Goal: Task Accomplishment & Management: Complete application form

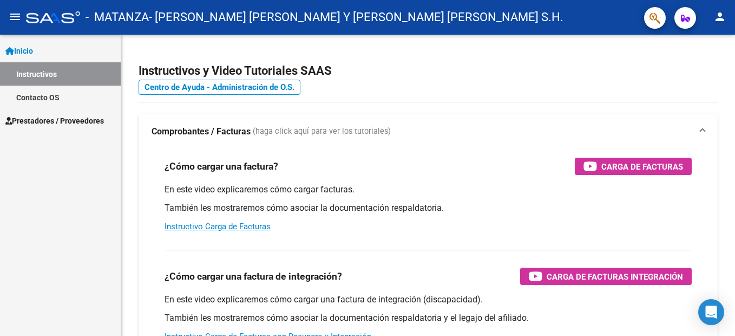
click at [51, 119] on span "Prestadores / Proveedores" at bounding box center [54, 121] width 98 height 12
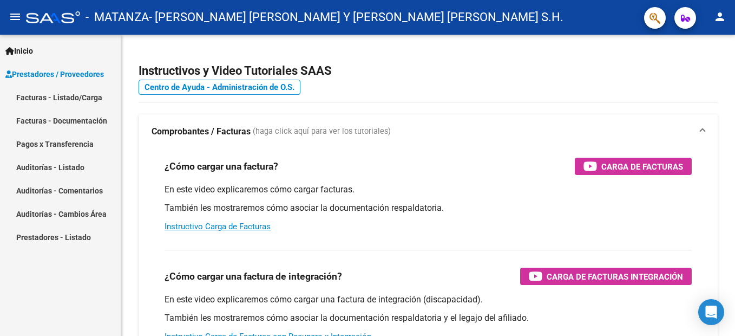
click at [56, 99] on link "Facturas - Listado/Carga" at bounding box center [60, 97] width 121 height 23
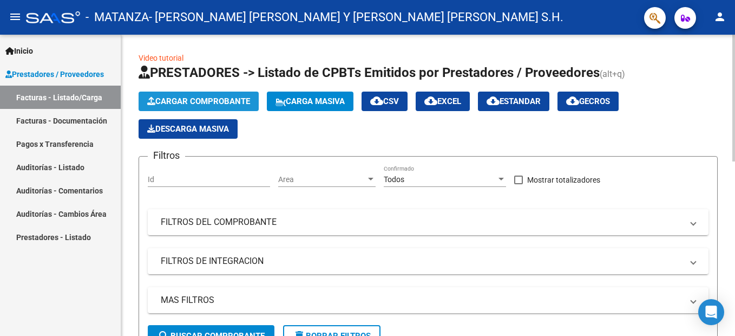
click at [218, 101] on span "Cargar Comprobante" at bounding box center [198, 101] width 103 height 10
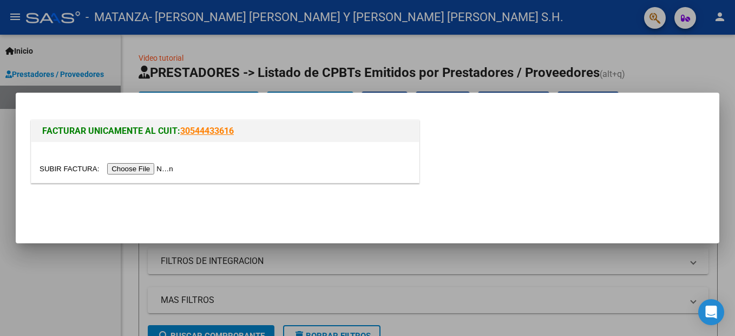
click at [130, 170] on input "file" at bounding box center [108, 168] width 137 height 11
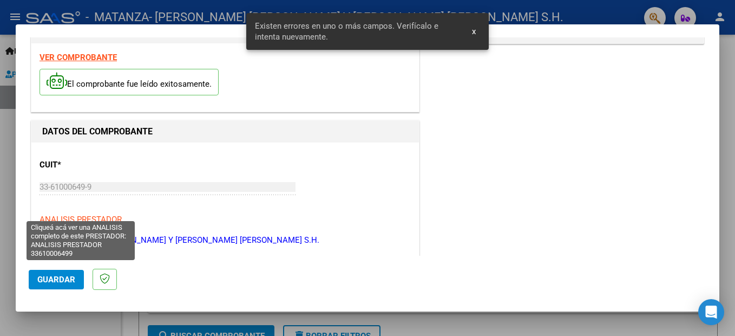
scroll to position [193, 0]
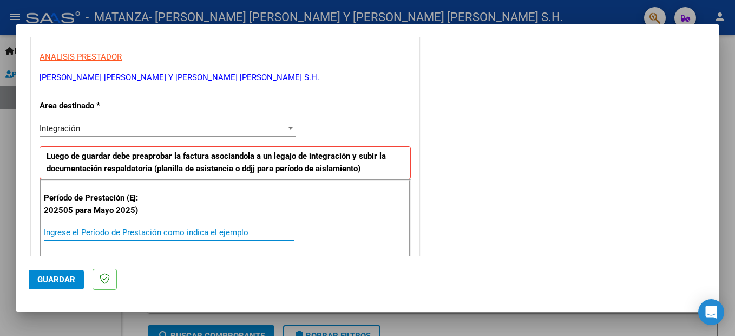
click at [81, 230] on input "Ingrese el Período de Prestación como indica el ejemplo" at bounding box center [169, 232] width 250 height 10
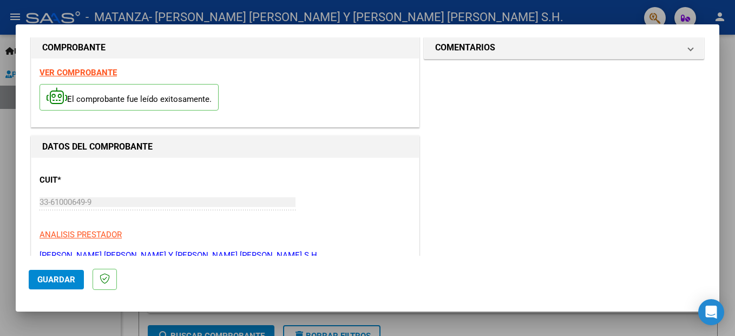
scroll to position [0, 0]
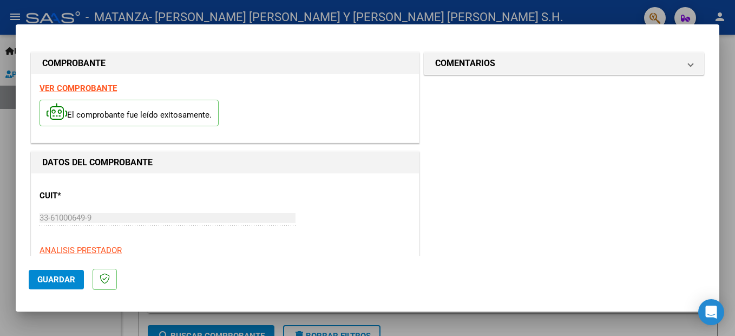
click at [96, 88] on strong "VER COMPROBANTE" at bounding box center [78, 88] width 77 height 10
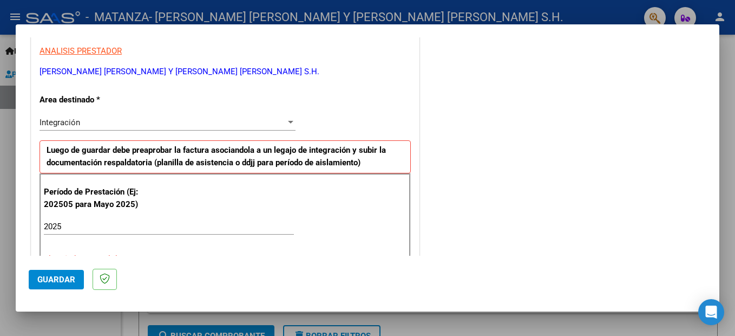
scroll to position [216, 0]
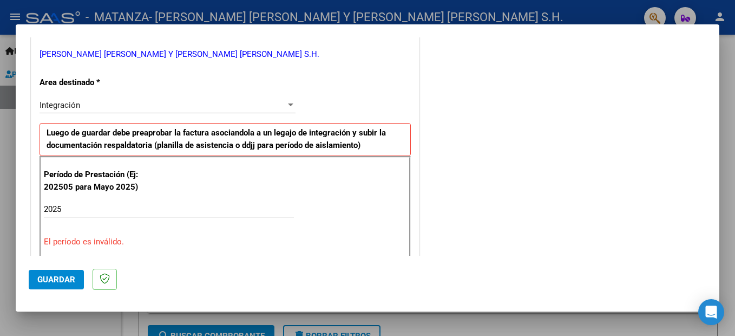
click at [64, 211] on input "2025" at bounding box center [169, 209] width 250 height 10
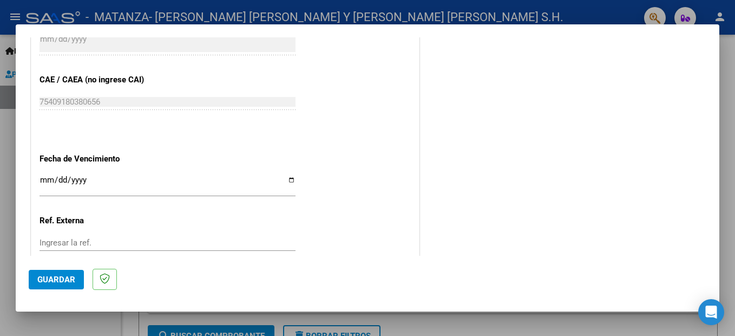
scroll to position [703, 0]
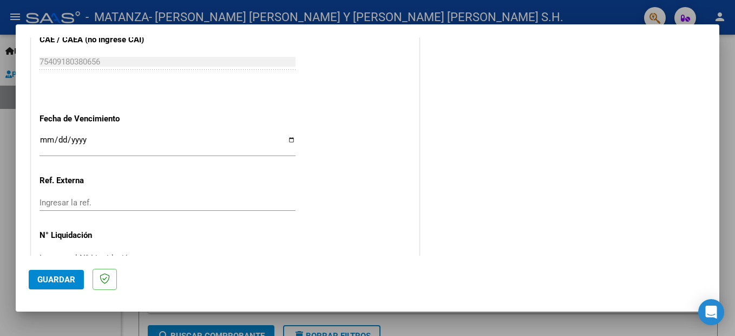
type input "202509"
click at [40, 141] on input "Ingresar la fecha" at bounding box center [168, 143] width 256 height 17
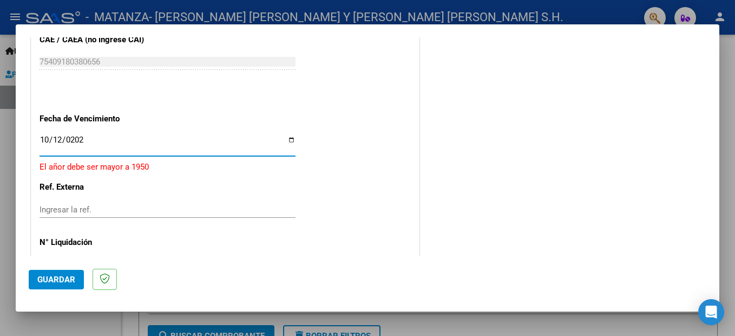
type input "[DATE]"
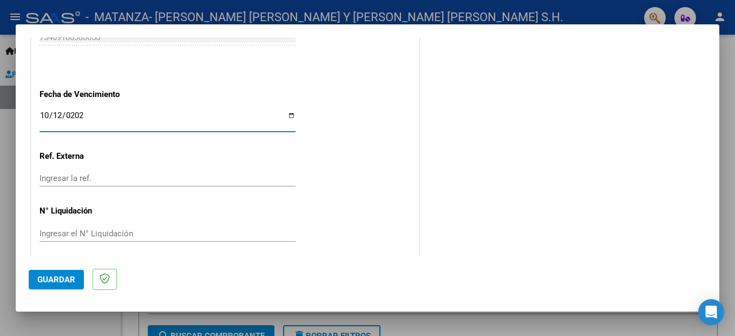
scroll to position [734, 0]
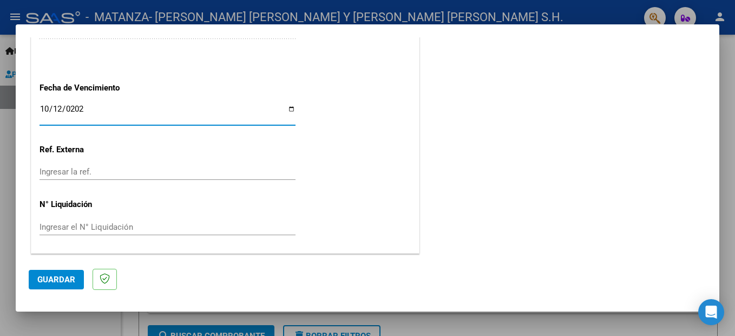
click at [63, 284] on span "Guardar" at bounding box center [56, 279] width 38 height 10
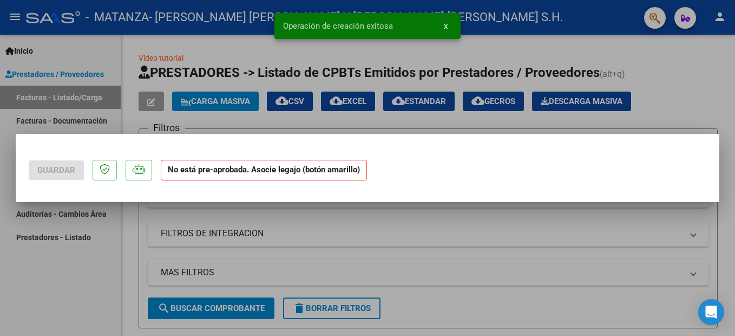
scroll to position [0, 0]
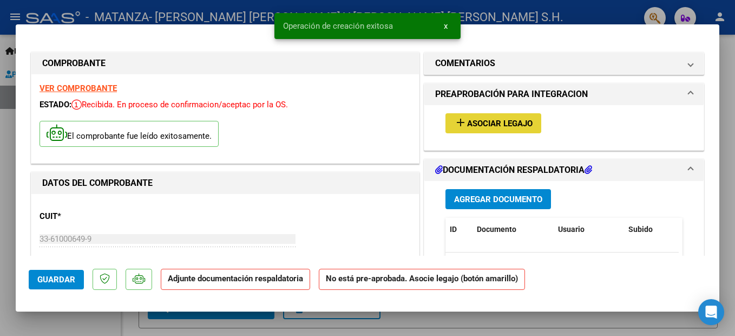
click at [489, 127] on span "Asociar Legajo" at bounding box center [499, 124] width 65 height 10
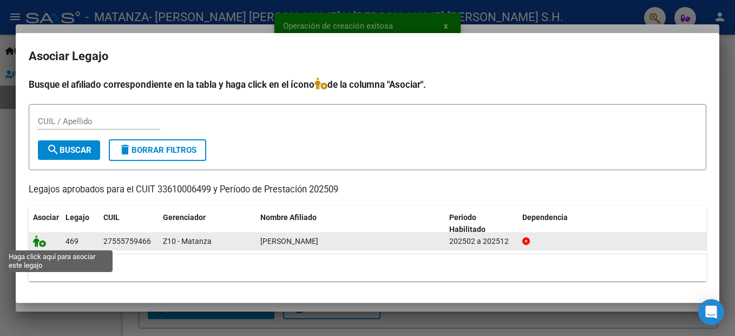
click at [35, 242] on icon at bounding box center [39, 241] width 13 height 12
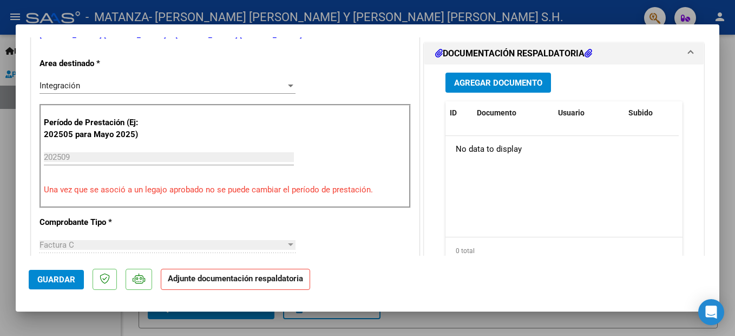
scroll to position [271, 0]
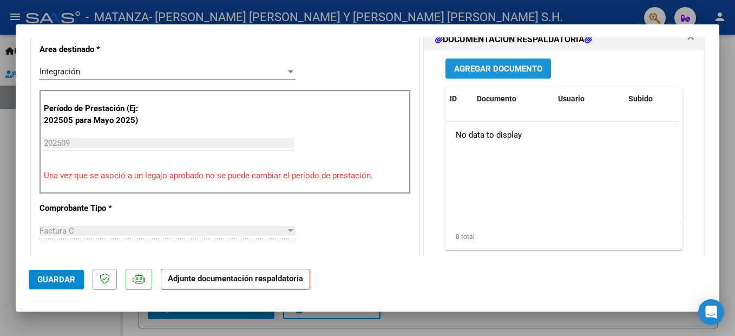
click at [505, 66] on span "Agregar Documento" at bounding box center [498, 69] width 88 height 10
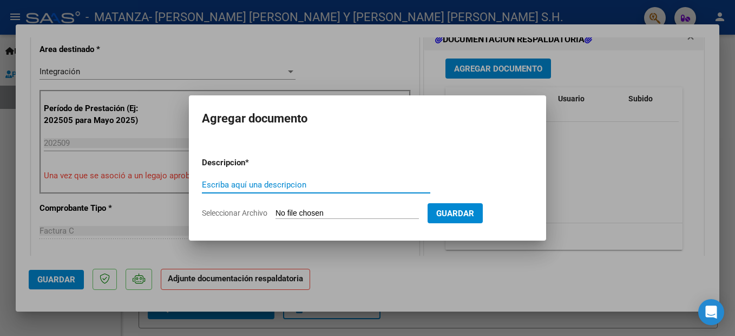
click at [288, 182] on input "Escriba aquí una descripcion" at bounding box center [316, 185] width 228 height 10
type input "planilla asistencia"
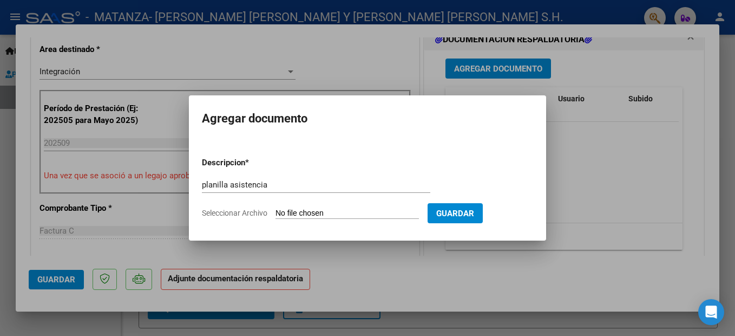
click at [328, 214] on input "Seleccionar Archivo" at bounding box center [346, 213] width 143 height 10
type input "C:\fakepath\ADJUNTOS SEPTIEMBRE 2025 CARRIZO MILENA.pdf"
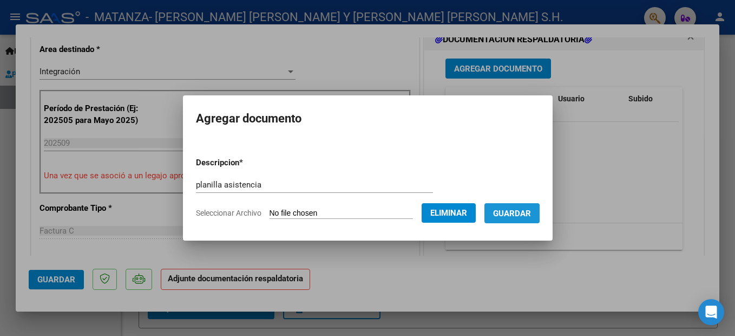
click at [519, 213] on span "Guardar" at bounding box center [512, 213] width 38 height 10
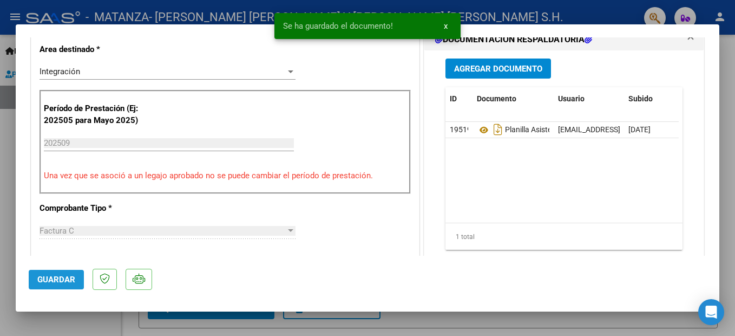
click at [59, 279] on span "Guardar" at bounding box center [56, 279] width 38 height 10
click at [67, 324] on div at bounding box center [367, 168] width 735 height 336
type input "$ 0,00"
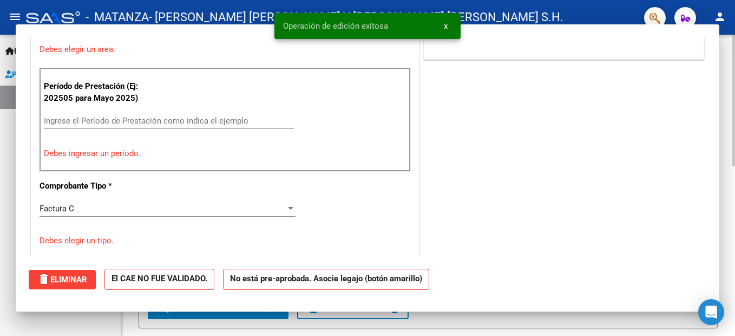
scroll to position [0, 0]
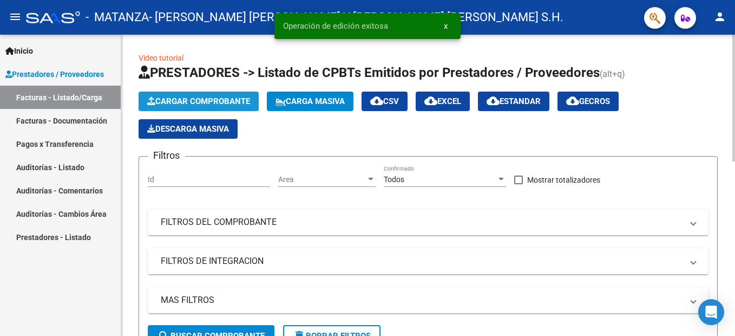
click at [199, 104] on span "Cargar Comprobante" at bounding box center [198, 101] width 103 height 10
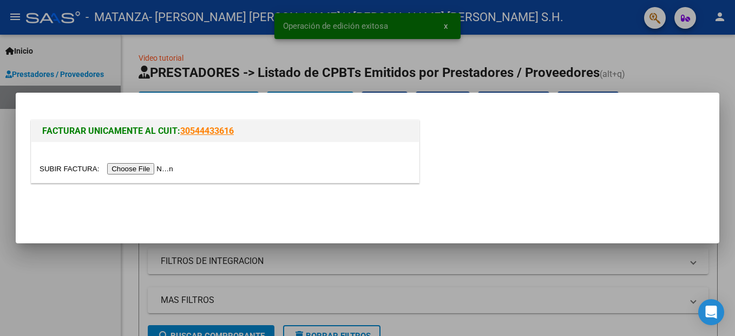
click at [117, 163] on input "file" at bounding box center [108, 168] width 137 height 11
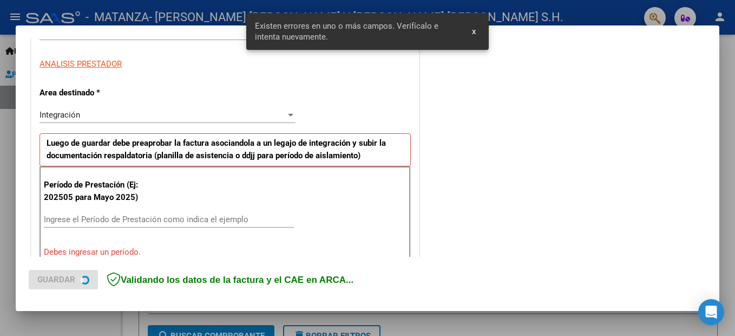
scroll to position [247, 0]
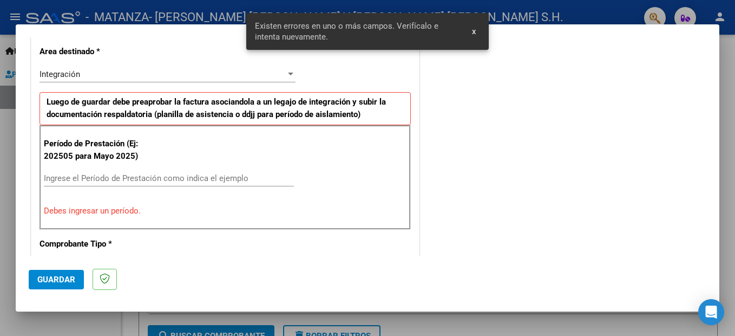
click at [75, 176] on input "Ingrese el Período de Prestación como indica el ejemplo" at bounding box center [169, 178] width 250 height 10
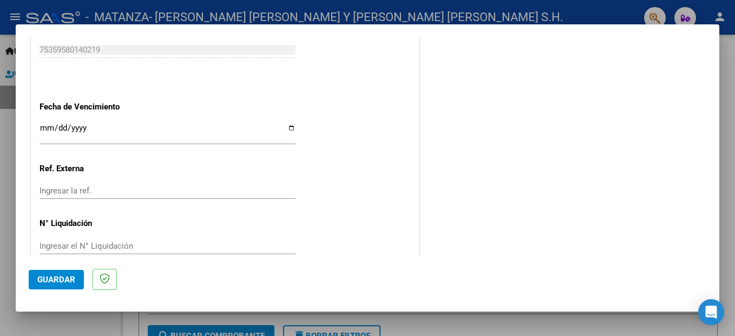
scroll to position [734, 0]
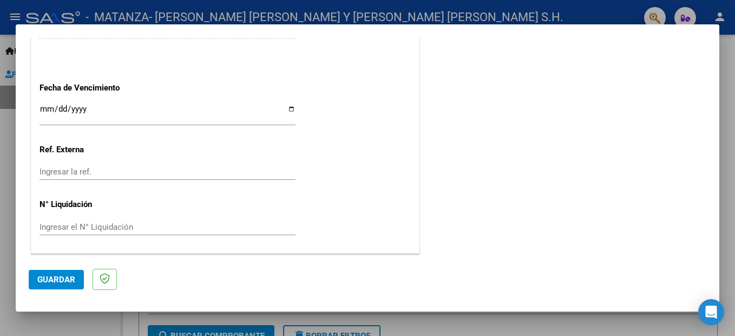
type input "202508"
click at [44, 111] on input "Ingresar la fecha" at bounding box center [168, 112] width 256 height 17
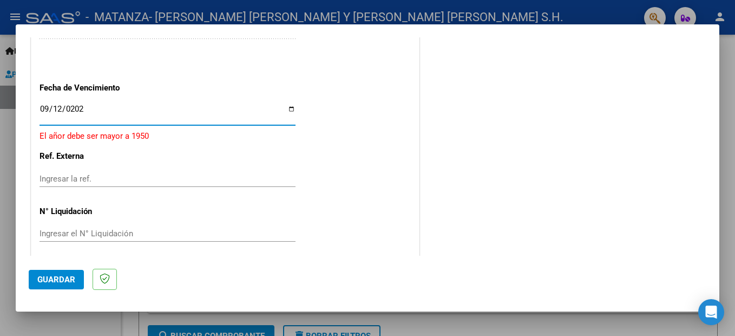
type input "[DATE]"
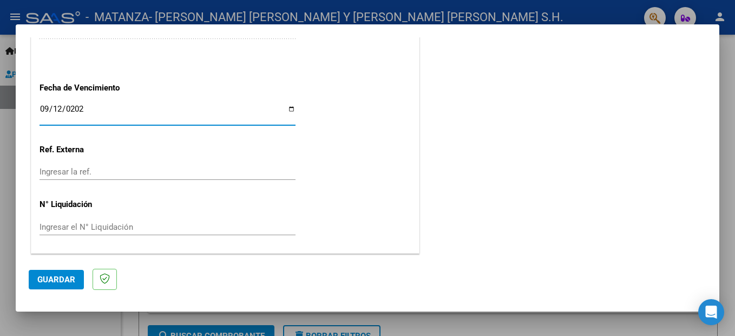
click at [61, 283] on span "Guardar" at bounding box center [56, 279] width 38 height 10
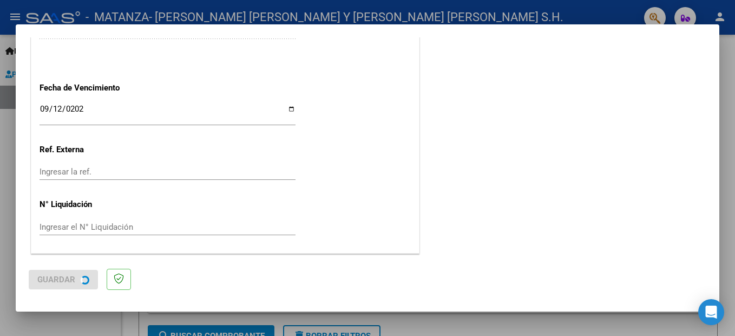
scroll to position [0, 0]
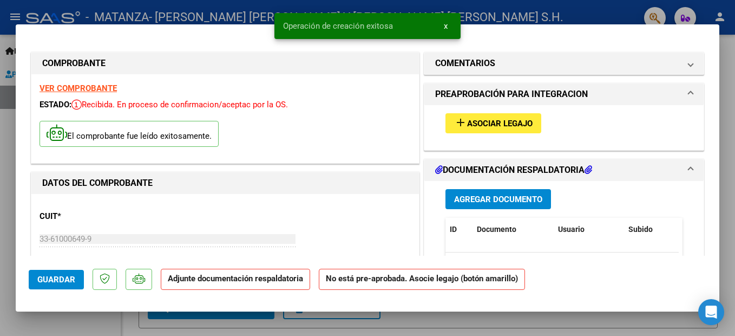
click at [492, 123] on span "Asociar Legajo" at bounding box center [499, 124] width 65 height 10
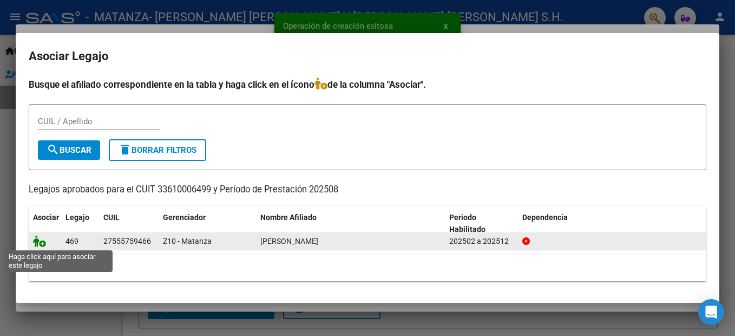
click at [41, 244] on icon at bounding box center [39, 241] width 13 height 12
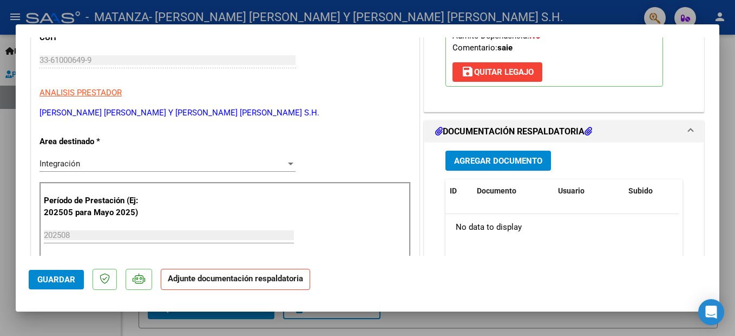
scroll to position [216, 0]
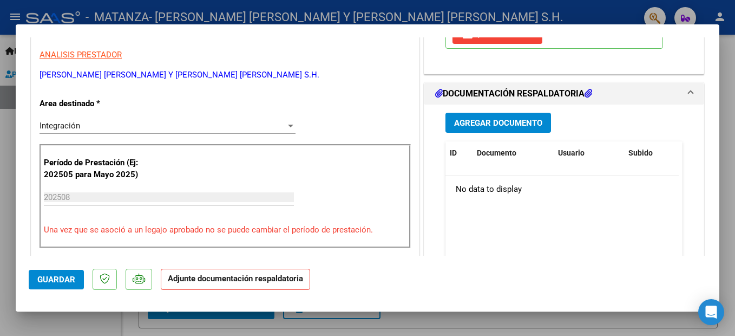
click at [479, 122] on span "Agregar Documento" at bounding box center [498, 123] width 88 height 10
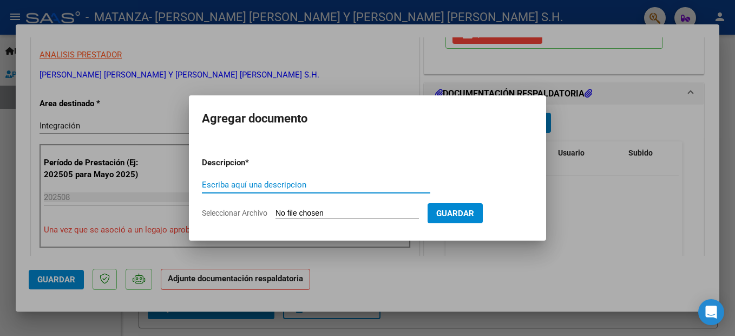
drag, startPoint x: 270, startPoint y: 188, endPoint x: 274, endPoint y: 183, distance: 6.5
click at [271, 187] on input "Escriba aquí una descripcion" at bounding box center [316, 185] width 228 height 10
type input "planilla asistencia"
click at [313, 209] on input "Seleccionar Archivo" at bounding box center [346, 213] width 143 height 10
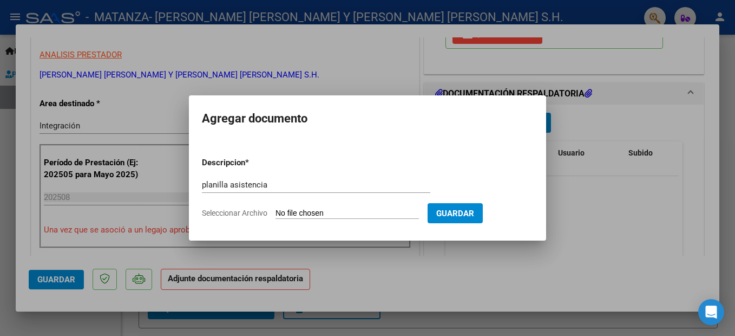
type input "C:\fakepath\ADJUNTOS AGOSTO 2025 [PERSON_NAME].pdf"
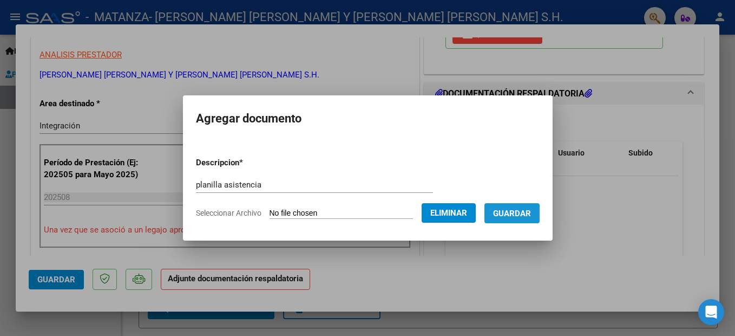
click at [531, 214] on span "Guardar" at bounding box center [512, 213] width 38 height 10
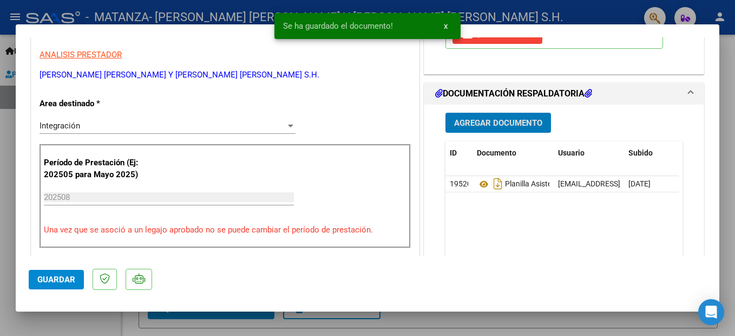
click at [54, 277] on span "Guardar" at bounding box center [56, 279] width 38 height 10
click at [71, 322] on div at bounding box center [367, 168] width 735 height 336
type input "$ 0,00"
